Goal: Transaction & Acquisition: Purchase product/service

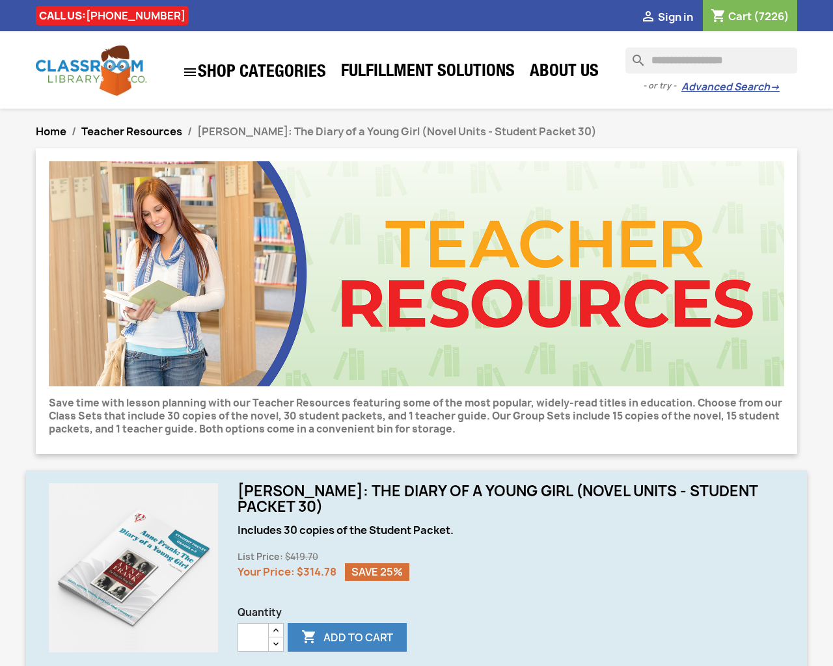
scroll to position [727, 0]
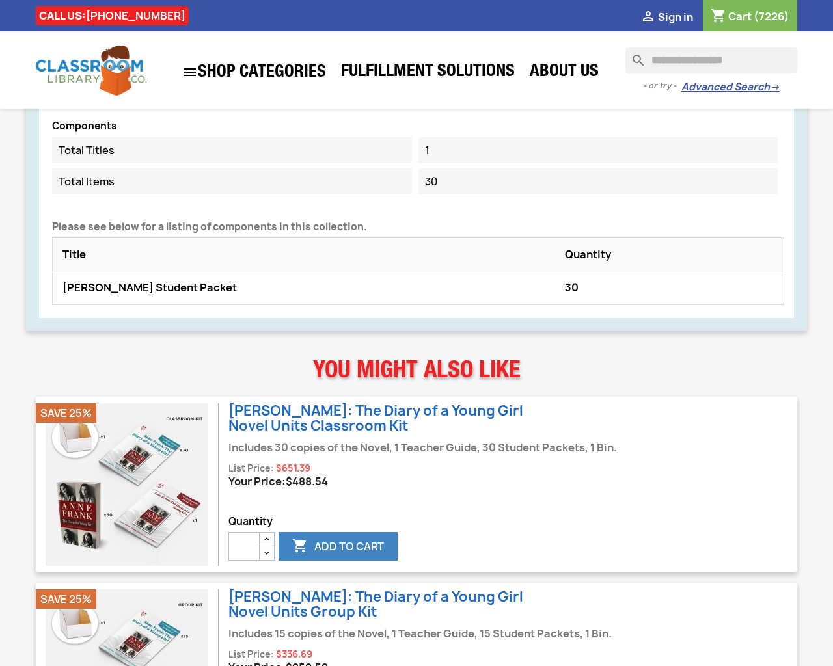
type input "***"
type button "e"
type input "*"
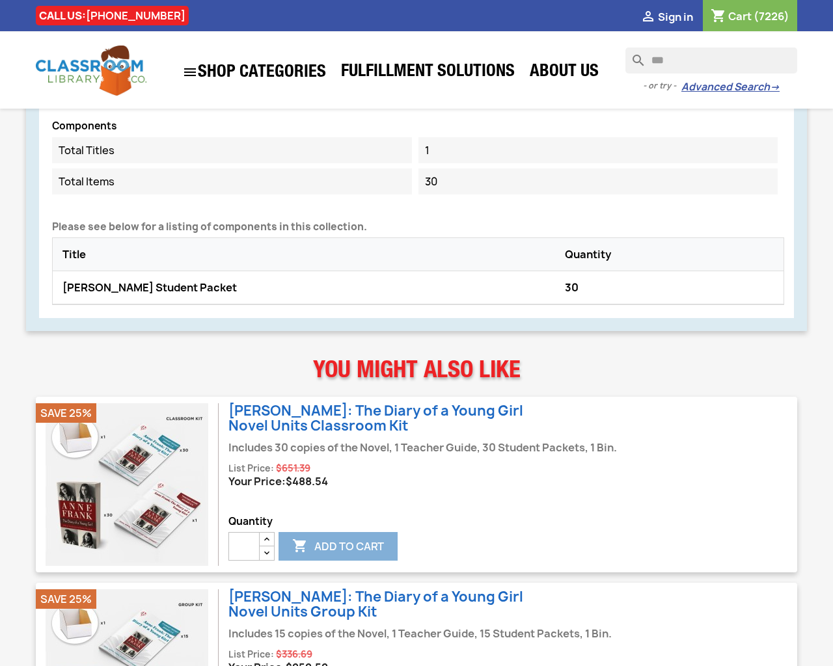
type input "*"
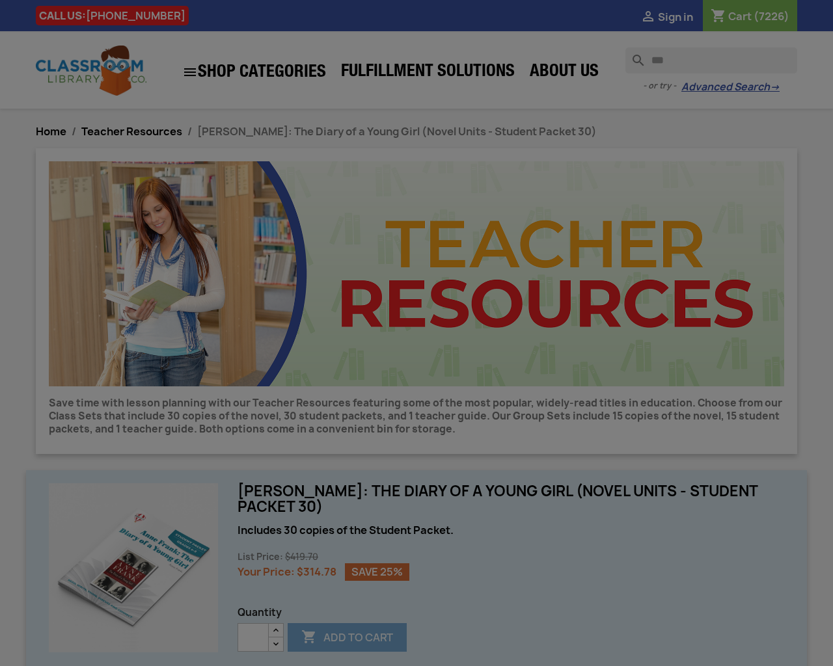
type input "*"
